Goal: Task Accomplishment & Management: Manage account settings

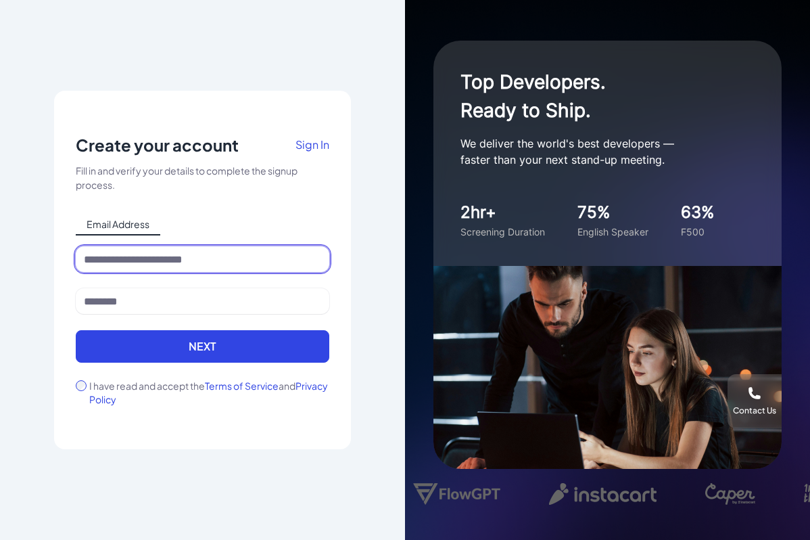
click at [159, 250] on input at bounding box center [203, 259] width 254 height 26
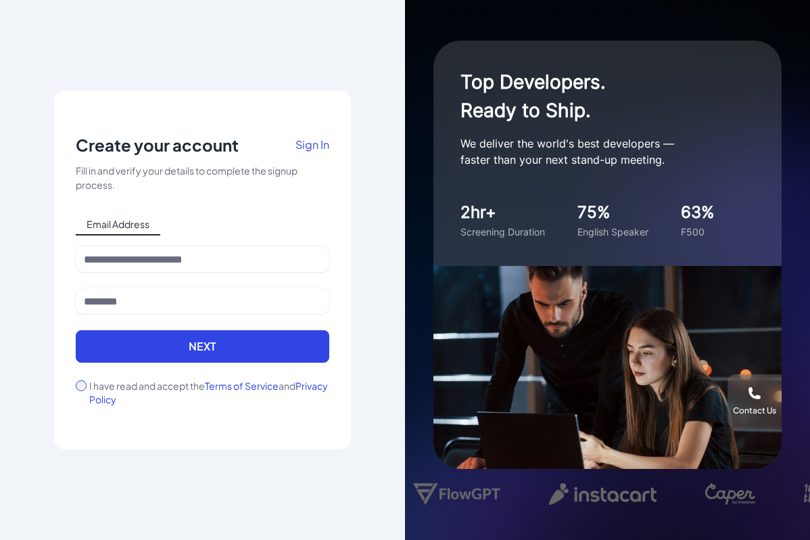
click at [243, 220] on div "Email Address" at bounding box center [203, 225] width 254 height 22
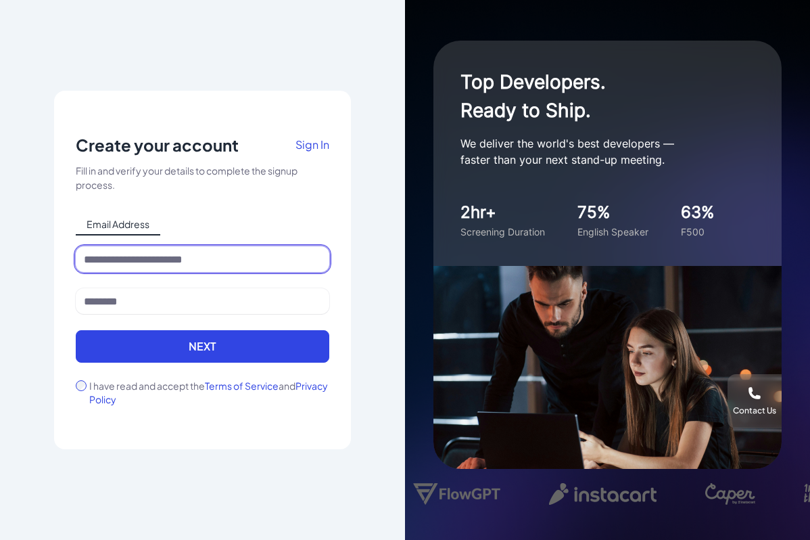
click at [209, 269] on input at bounding box center [203, 259] width 254 height 26
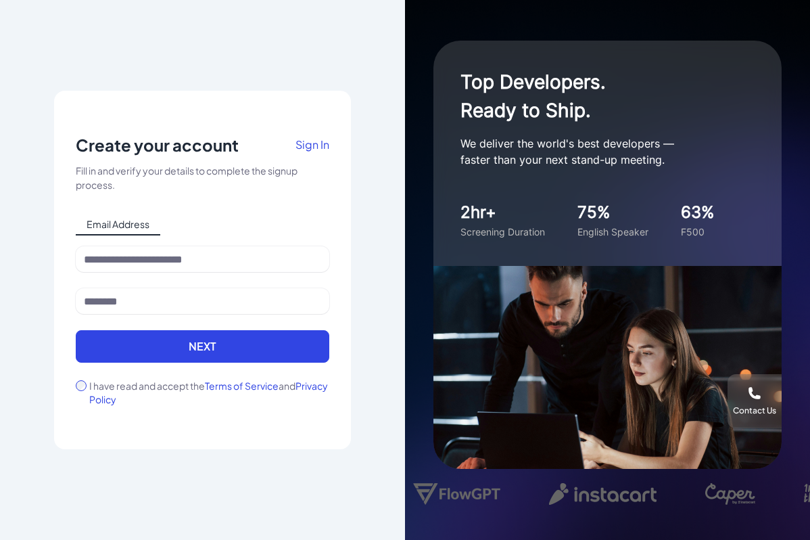
click at [230, 235] on div "Email Address" at bounding box center [203, 225] width 254 height 22
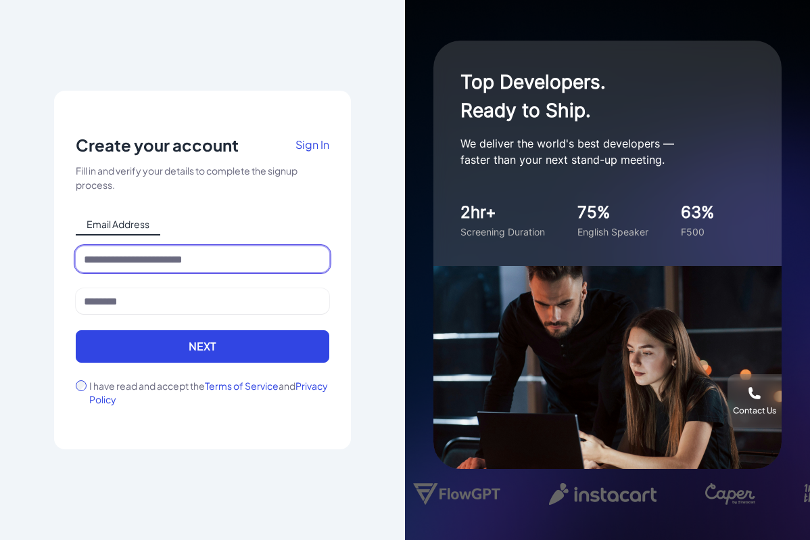
click at [210, 264] on input at bounding box center [203, 259] width 254 height 26
type input "**********"
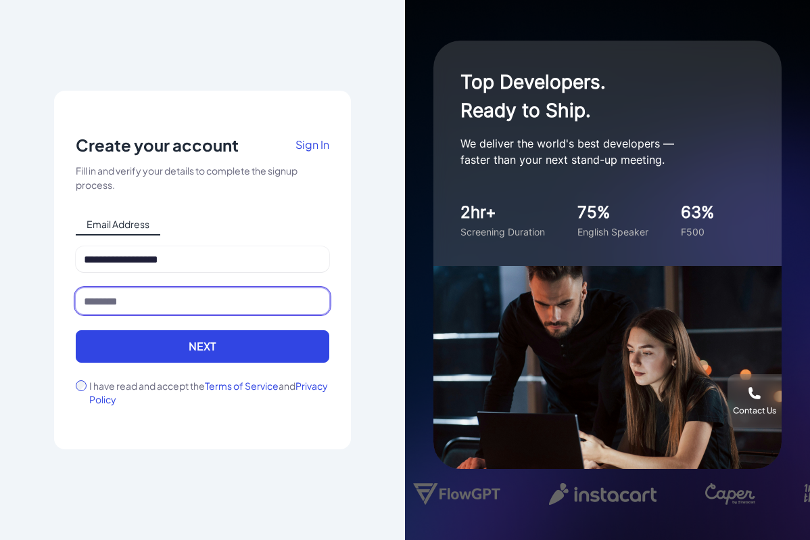
click at [189, 294] on input at bounding box center [203, 301] width 254 height 26
type input "*****"
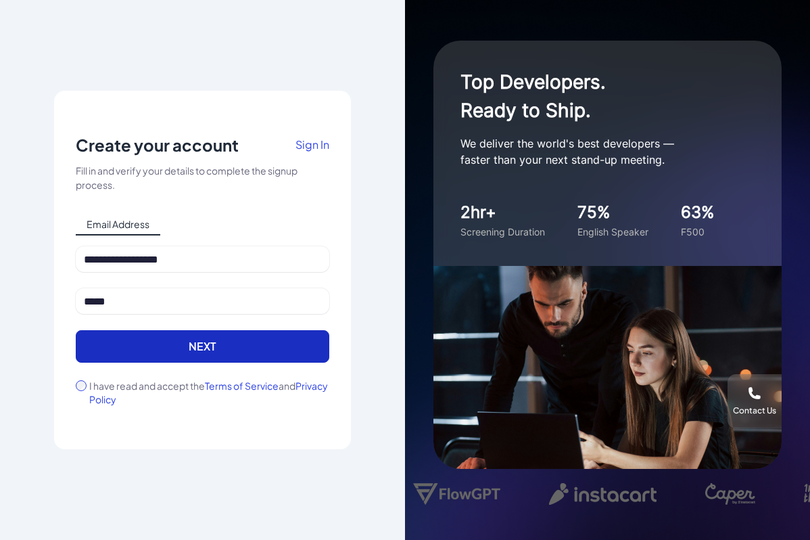
click at [139, 333] on button "Next" at bounding box center [203, 346] width 254 height 32
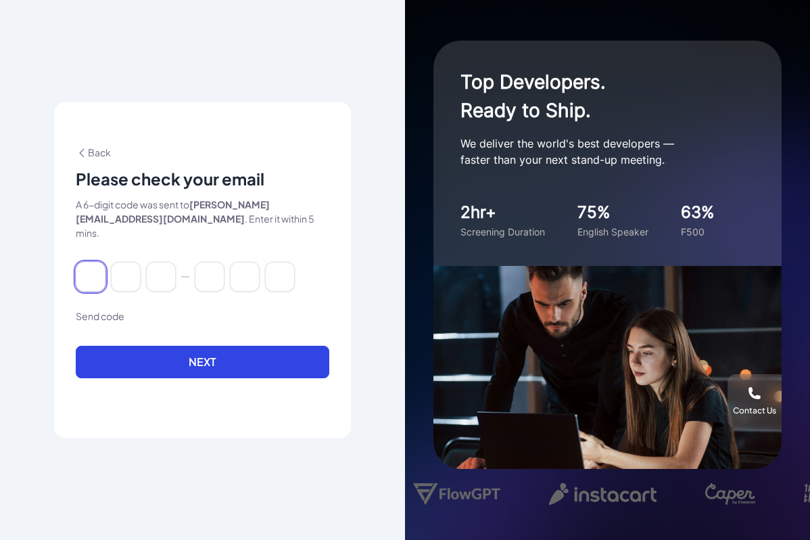
click at [87, 271] on input at bounding box center [91, 277] width 30 height 30
type input "*"
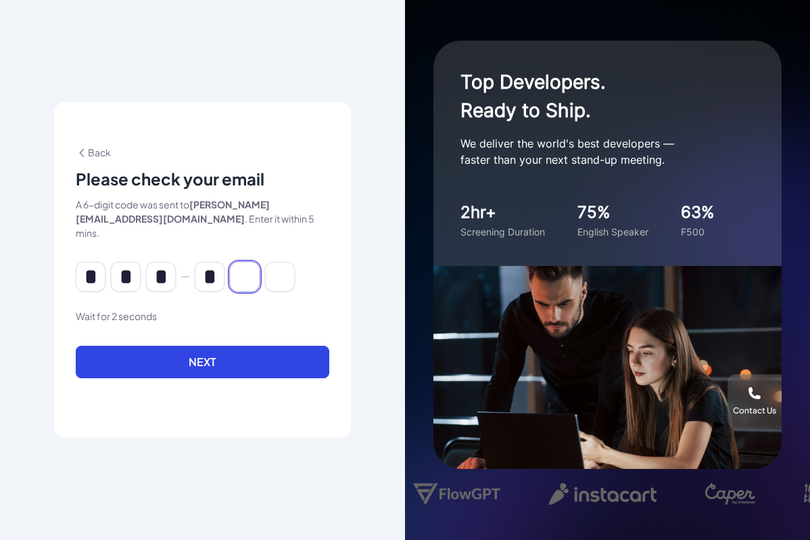
type input "*"
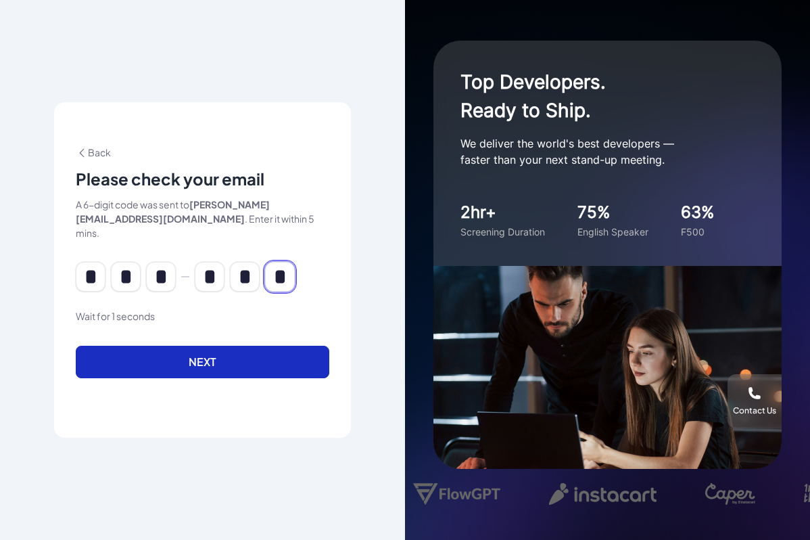
type input "*"
click at [160, 356] on button "Next" at bounding box center [203, 362] width 254 height 32
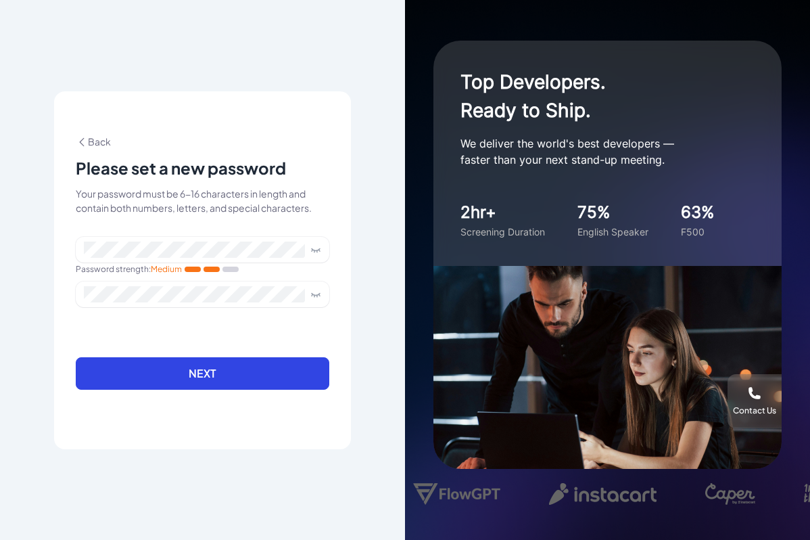
click at [357, 329] on div "**********" at bounding box center [202, 270] width 405 height 540
click at [329, 345] on div "**********" at bounding box center [202, 270] width 297 height 358
click at [356, 302] on div "**********" at bounding box center [202, 270] width 405 height 540
click at [348, 233] on div "**********" at bounding box center [202, 270] width 297 height 358
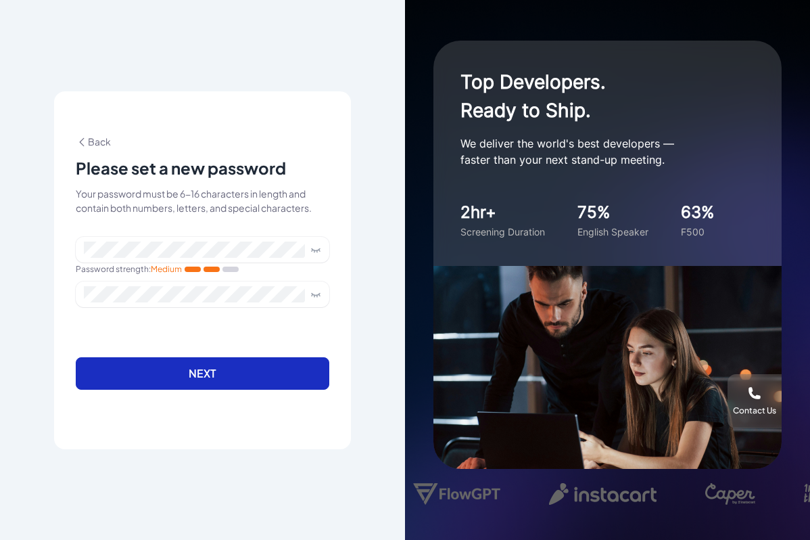
click at [89, 375] on button "Next" at bounding box center [203, 373] width 254 height 32
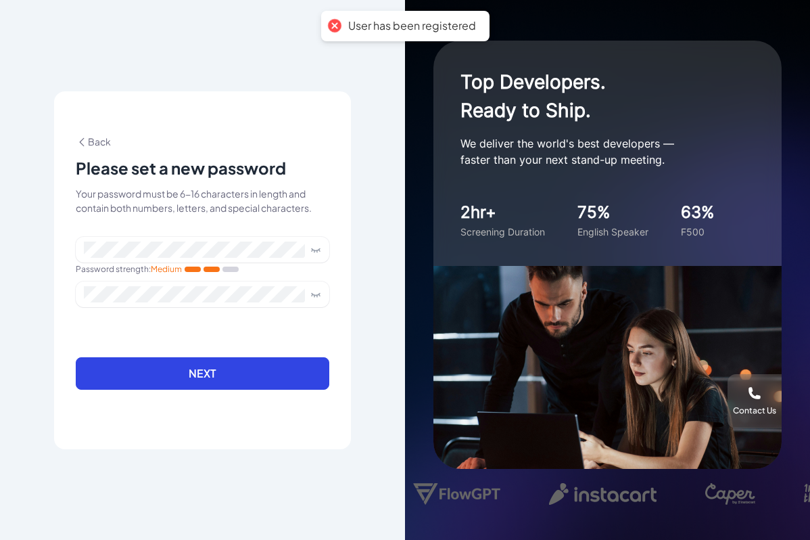
click at [321, 118] on div "**********" at bounding box center [202, 270] width 297 height 358
click at [91, 141] on span "Back" at bounding box center [93, 141] width 35 height 12
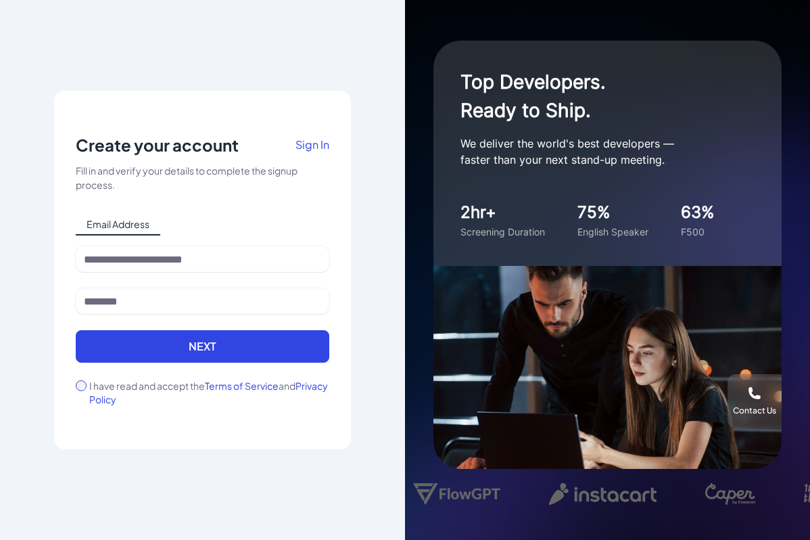
click at [310, 144] on span "Sign In" at bounding box center [312, 144] width 34 height 14
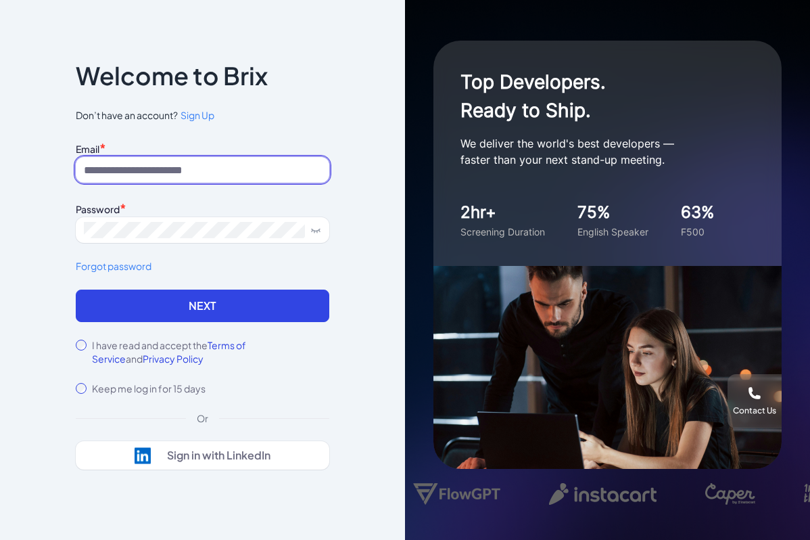
click at [147, 170] on input at bounding box center [203, 170] width 254 height 26
type input "**********"
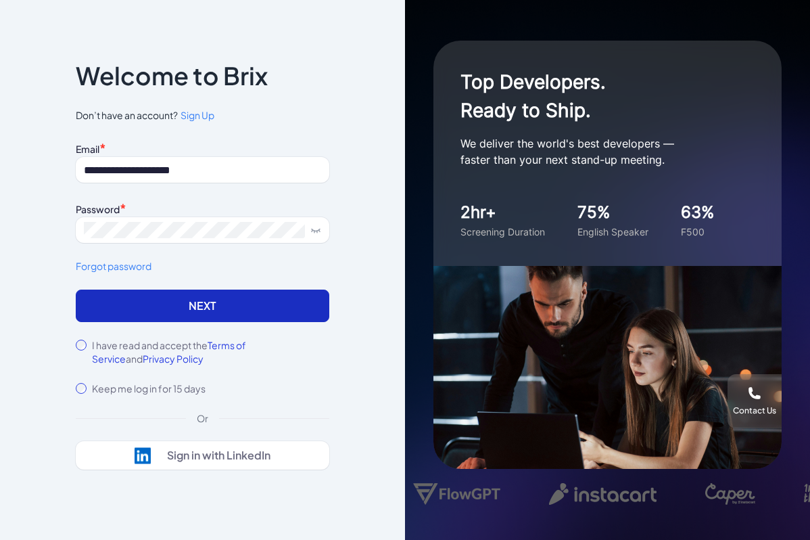
click at [131, 321] on button "Next" at bounding box center [203, 305] width 254 height 32
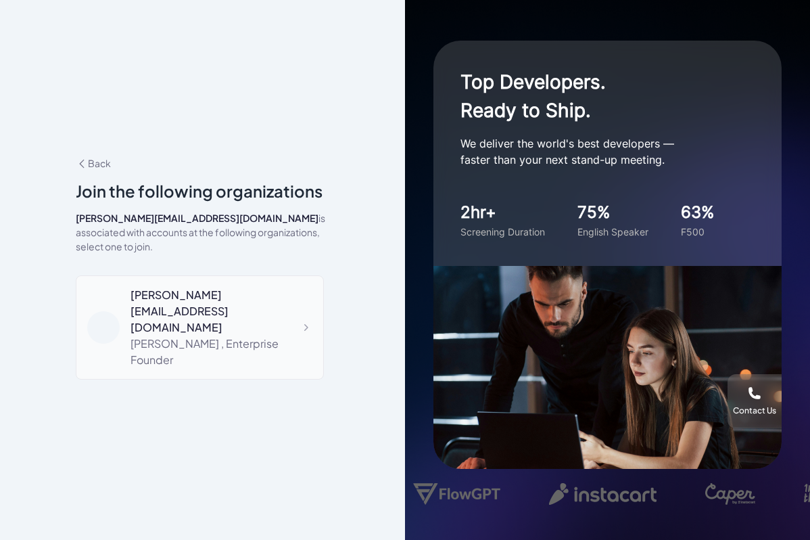
click at [231, 340] on div "fiona.jjsun@gmail.com Fiona Sun , Enterprise Founder" at bounding box center [200, 327] width 248 height 104
click at [237, 335] on div "Fiona Sun , Enterprise Founder" at bounding box center [222, 351] width 182 height 32
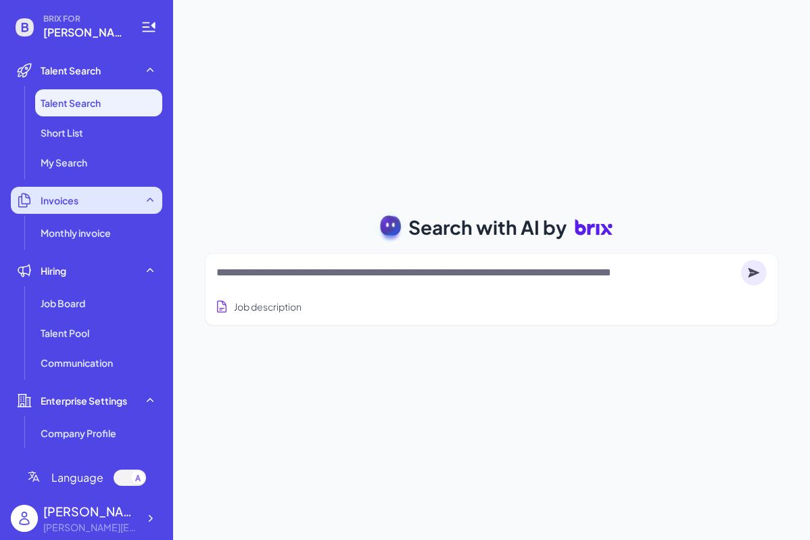
click at [89, 200] on div "Invoices" at bounding box center [86, 200] width 151 height 27
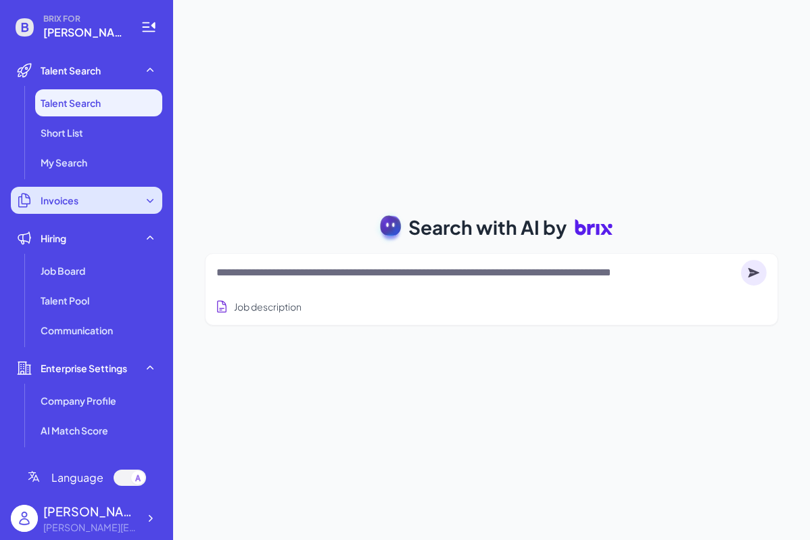
click at [89, 200] on div "Invoices" at bounding box center [86, 200] width 151 height 27
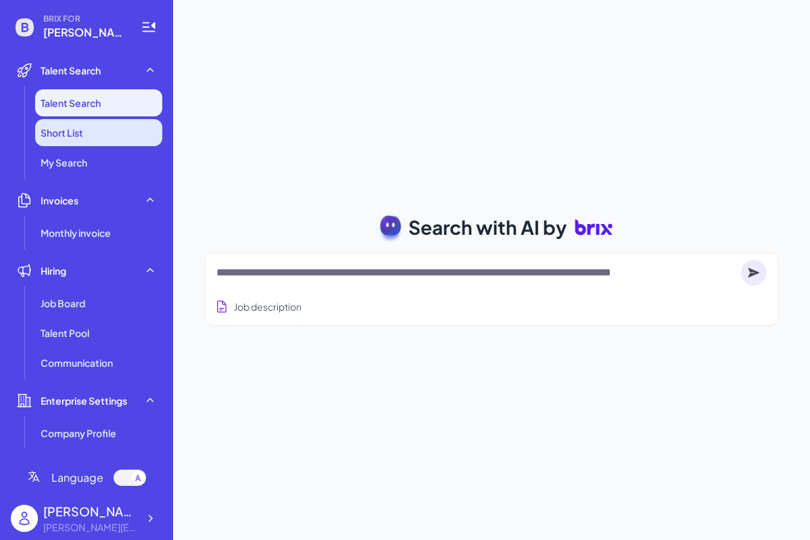
click at [96, 131] on li "Short List" at bounding box center [98, 132] width 127 height 27
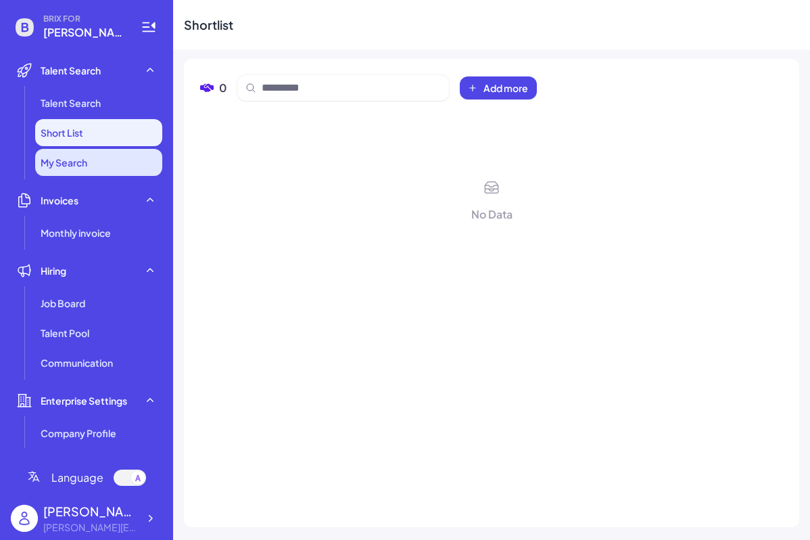
click at [87, 166] on span "My Search" at bounding box center [64, 163] width 47 height 14
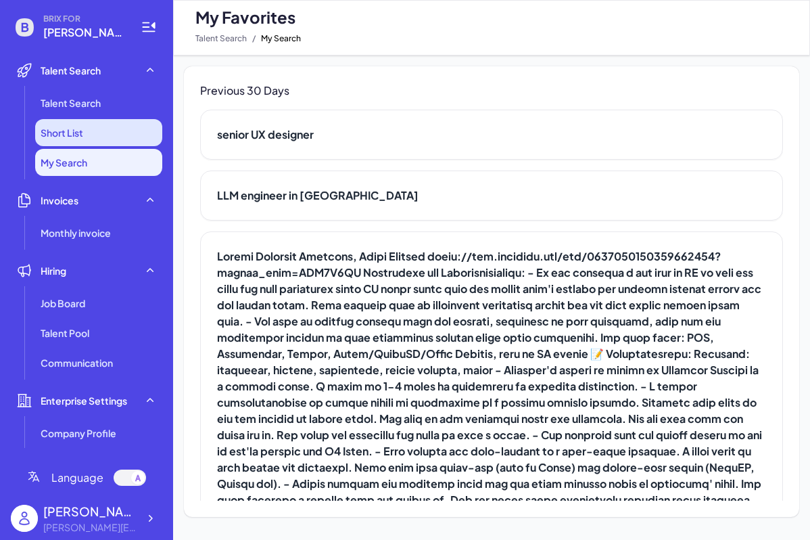
click at [91, 126] on li "Short List" at bounding box center [98, 132] width 127 height 27
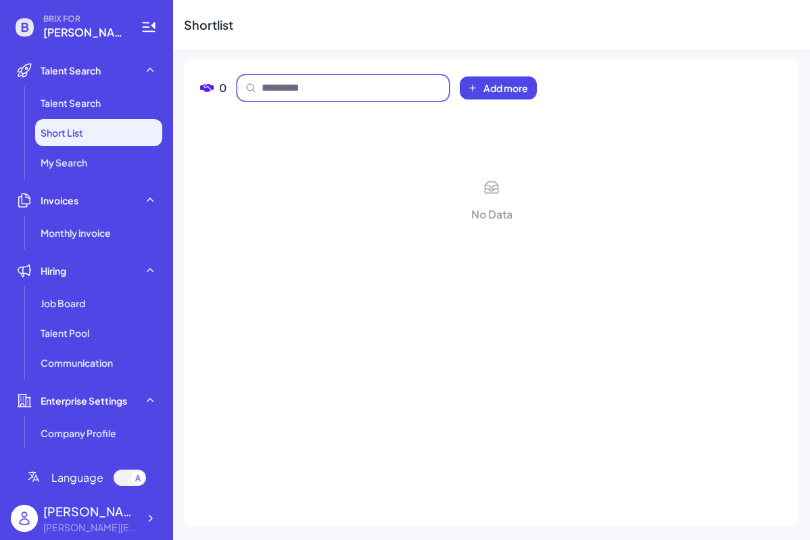
click at [396, 87] on input at bounding box center [351, 88] width 179 height 16
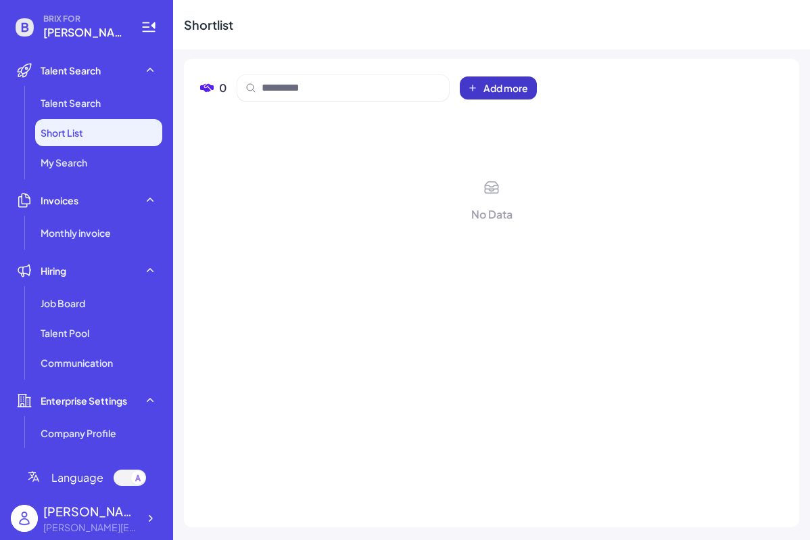
click at [492, 81] on span "Add more" at bounding box center [505, 88] width 45 height 14
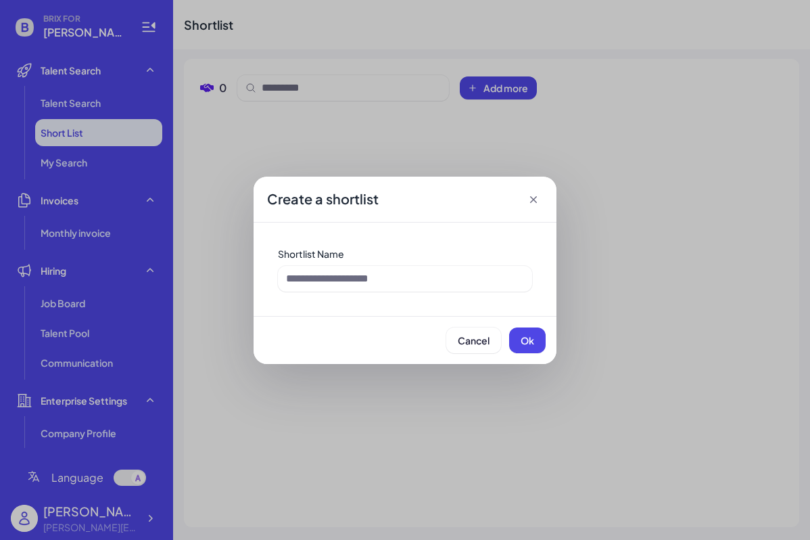
click at [537, 199] on icon at bounding box center [534, 200] width 14 height 14
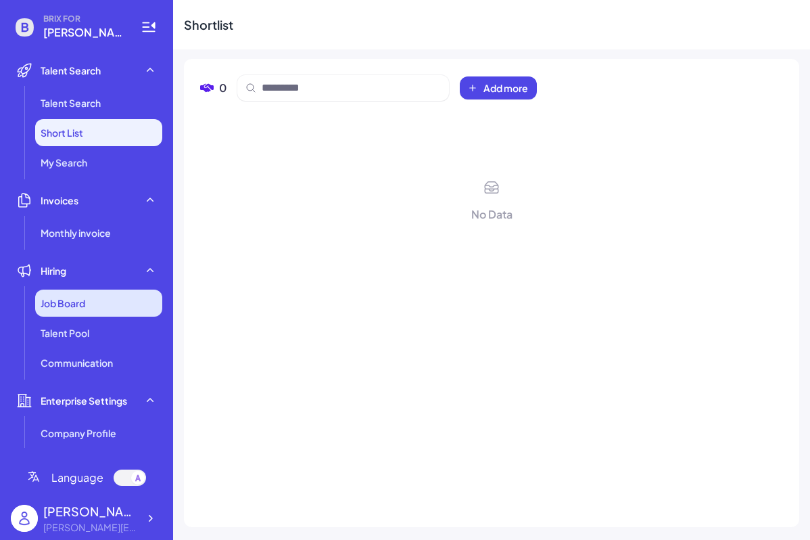
scroll to position [32, 0]
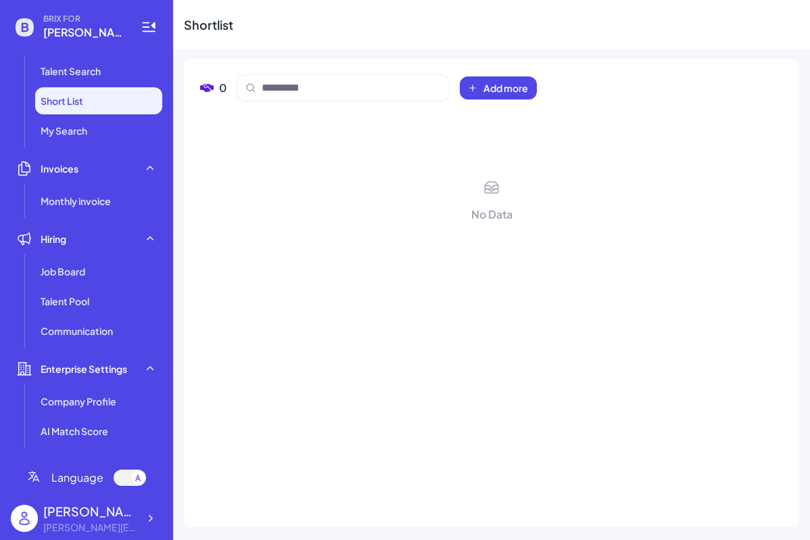
click at [87, 344] on ul "Talent Search Talent Search Short List My Search Invoices Monthly invoice Hirin…" at bounding box center [86, 252] width 151 height 391
click at [80, 383] on li "Enterprise Settings Company Profile AI Match Score" at bounding box center [86, 399] width 151 height 89
click at [72, 419] on li "AI Match Score" at bounding box center [98, 430] width 127 height 27
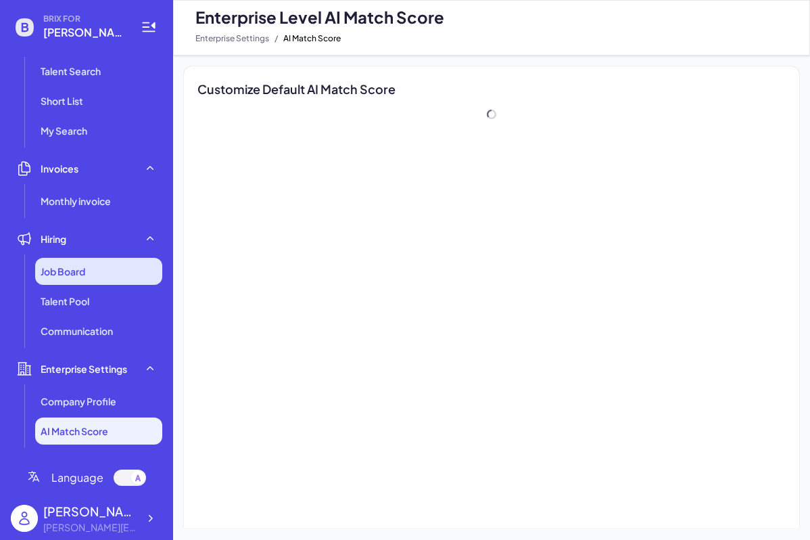
click at [64, 265] on span "Job Board" at bounding box center [63, 271] width 45 height 14
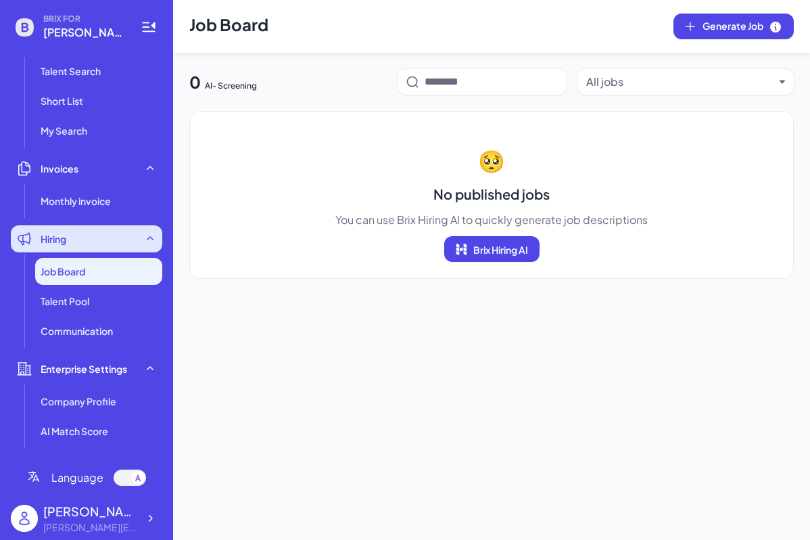
click at [63, 244] on span "Hiring" at bounding box center [54, 239] width 26 height 14
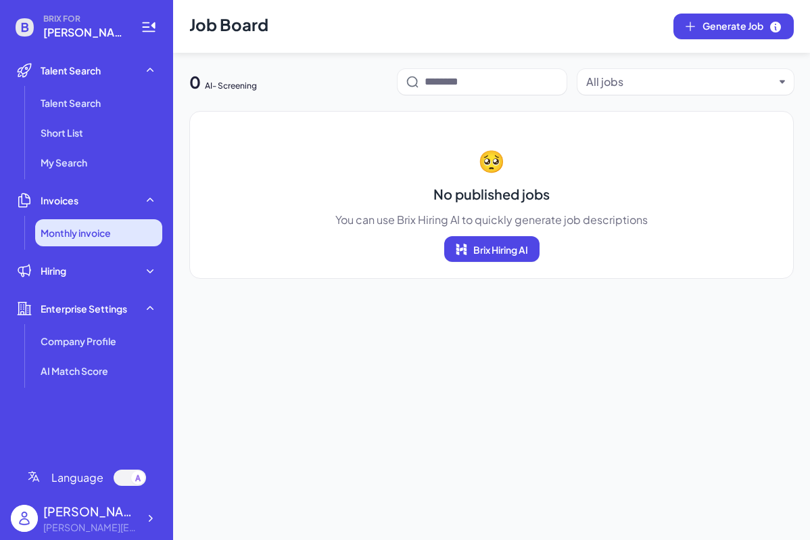
click at [64, 222] on li "Monthly invoice" at bounding box center [98, 232] width 127 height 27
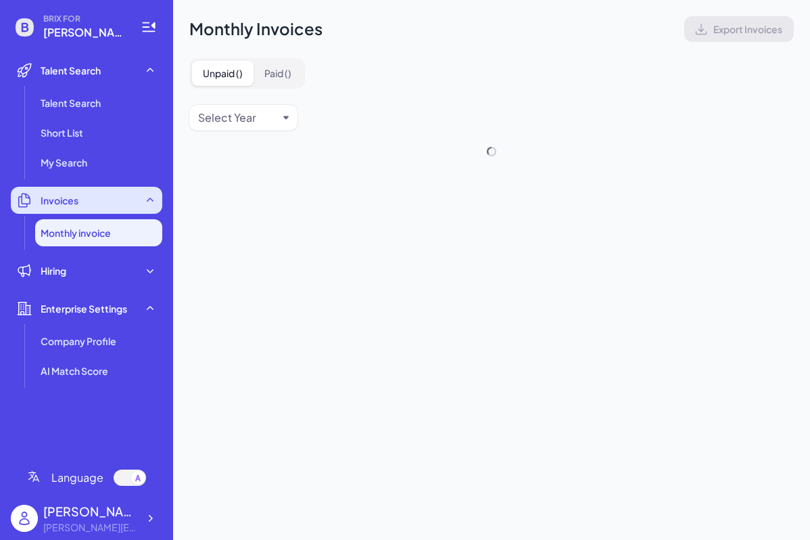
click at [66, 200] on span "Invoices" at bounding box center [60, 200] width 38 height 14
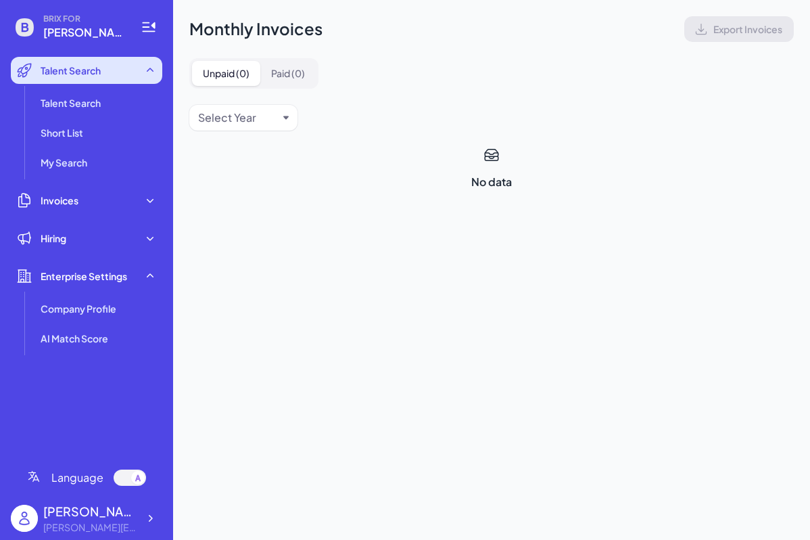
click at [97, 76] on span "Talent Search" at bounding box center [71, 71] width 60 height 14
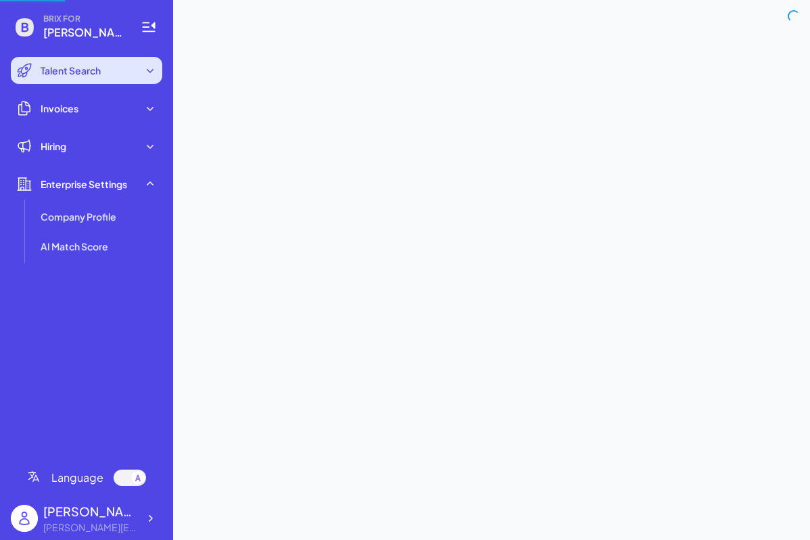
click at [84, 80] on div "Talent Search" at bounding box center [86, 70] width 151 height 27
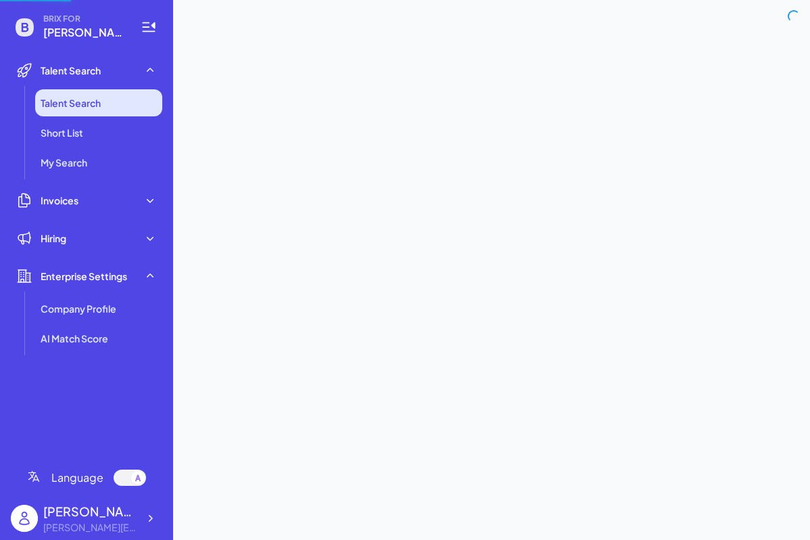
click at [66, 105] on span "Talent Search" at bounding box center [71, 103] width 60 height 14
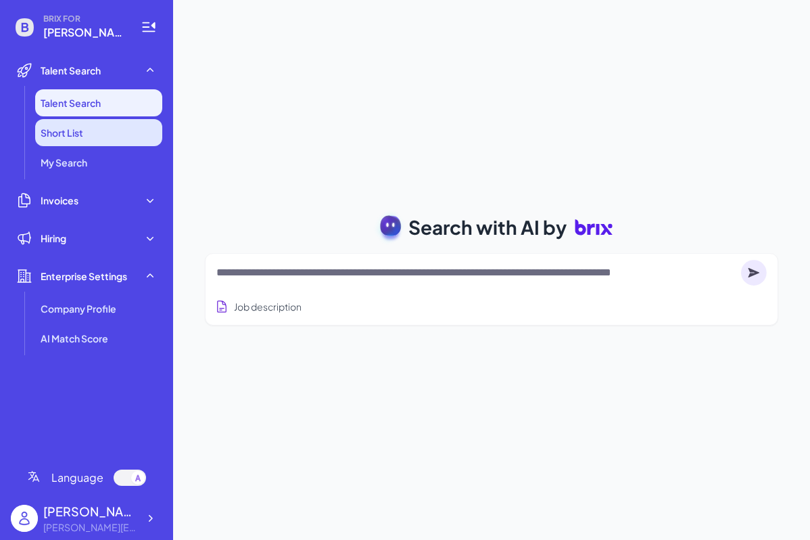
click at [61, 133] on span "Short List" at bounding box center [62, 133] width 43 height 14
